Goal: Transaction & Acquisition: Subscribe to service/newsletter

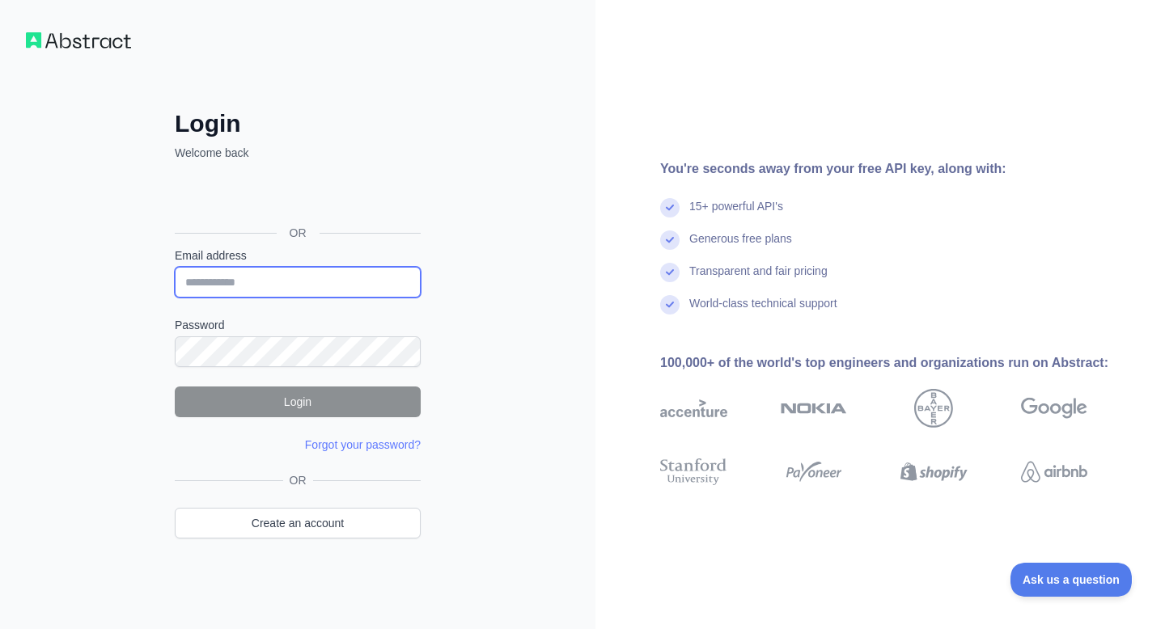
click at [218, 291] on input "Email address" at bounding box center [298, 282] width 246 height 31
click at [108, 249] on div "Login Welcome back OR Email address Password Login Forgot your password? Please…" at bounding box center [297, 314] width 595 height 629
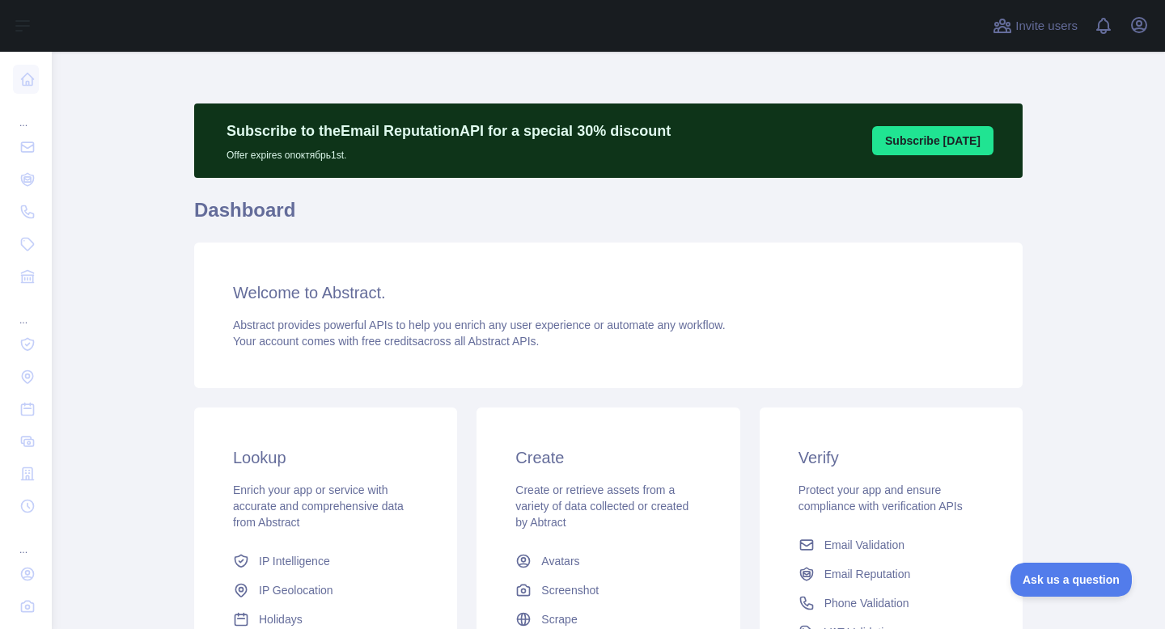
click at [172, 258] on main "Subscribe to the Email Reputation API for a special 30 % discount Offer expires…" at bounding box center [608, 340] width 1113 height 577
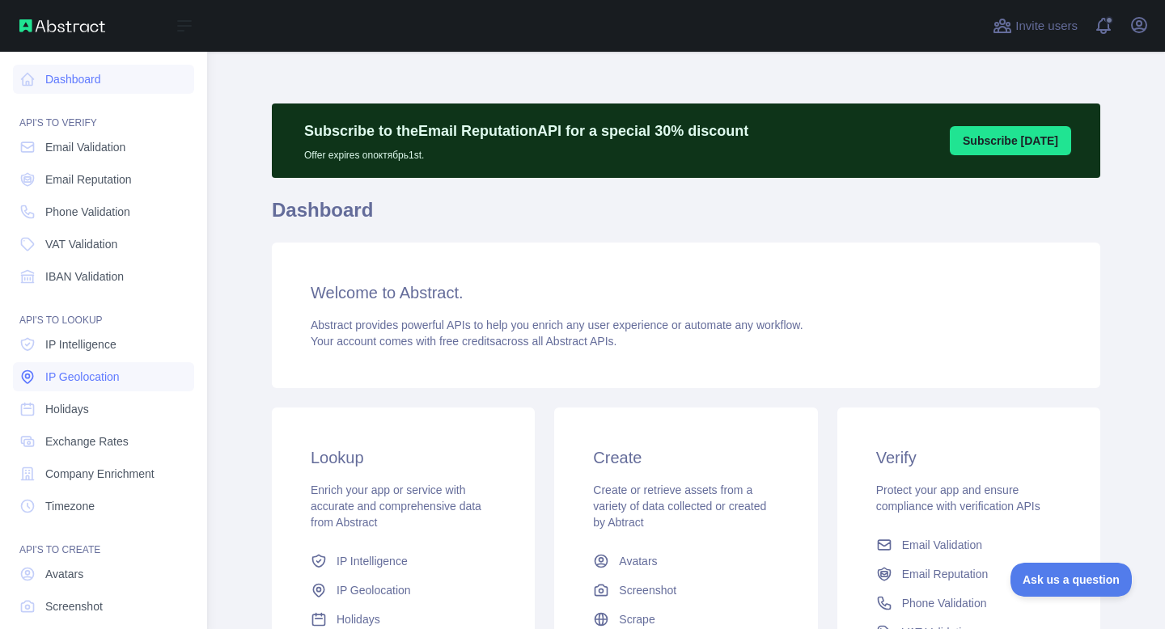
click at [79, 389] on link "IP Geolocation" at bounding box center [103, 376] width 181 height 29
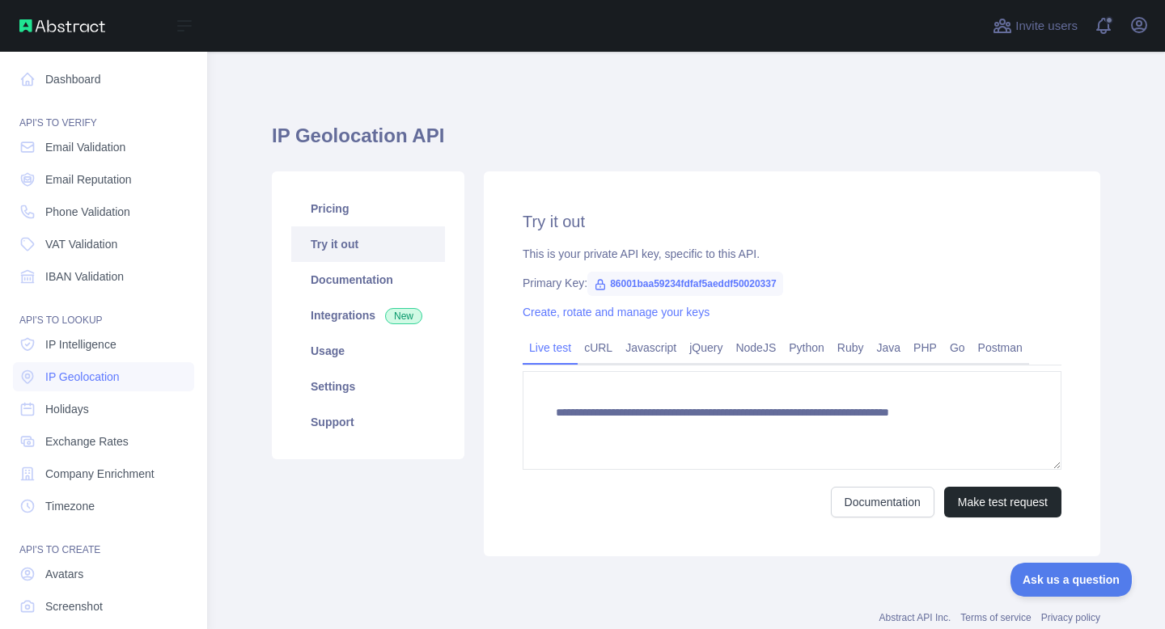
type textarea "**********"
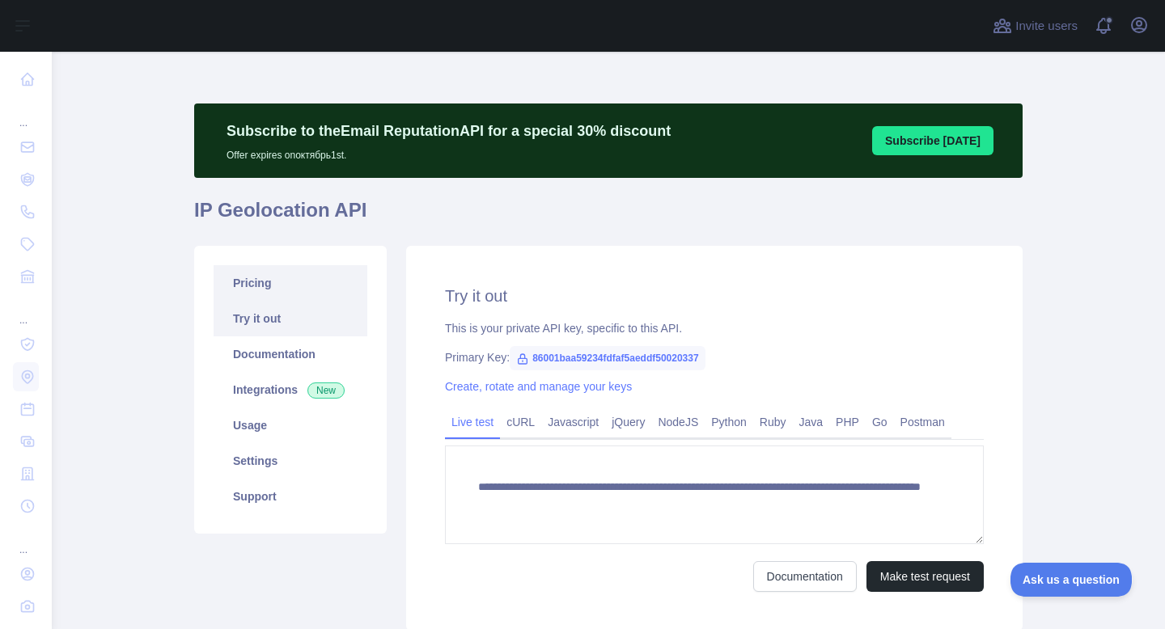
click at [294, 291] on link "Pricing" at bounding box center [291, 283] width 154 height 36
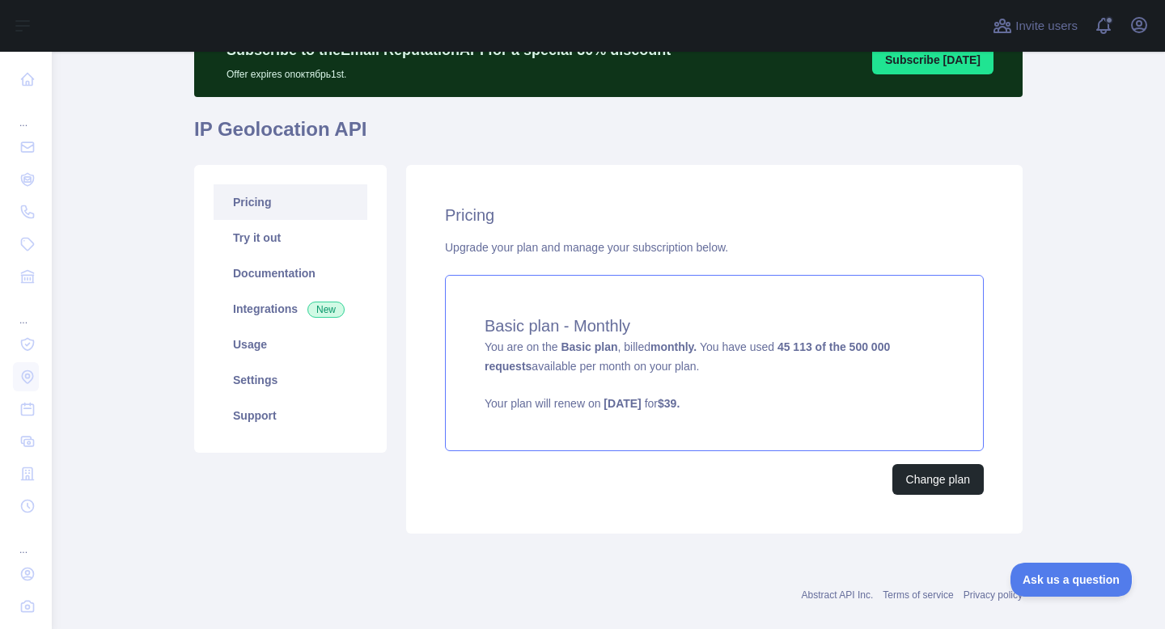
scroll to position [87, 0]
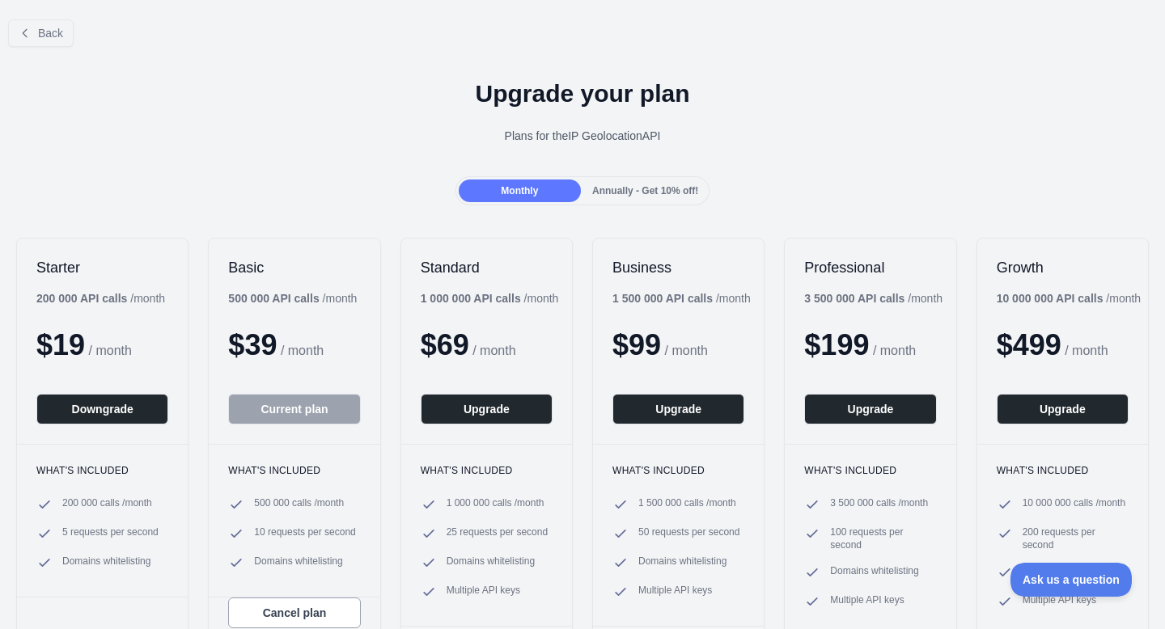
click at [354, 102] on h1 "Upgrade your plan" at bounding box center [582, 93] width 1139 height 29
